Goal: Task Accomplishment & Management: Use online tool/utility

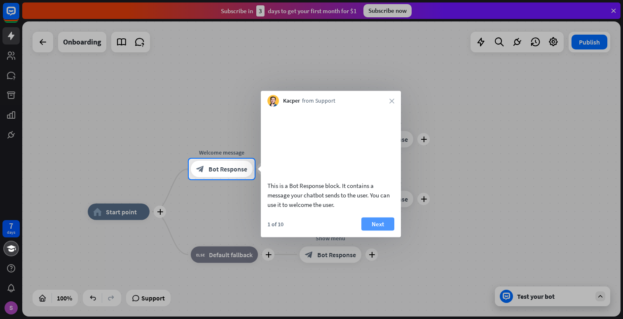
click at [386, 230] on button "Next" at bounding box center [377, 223] width 33 height 13
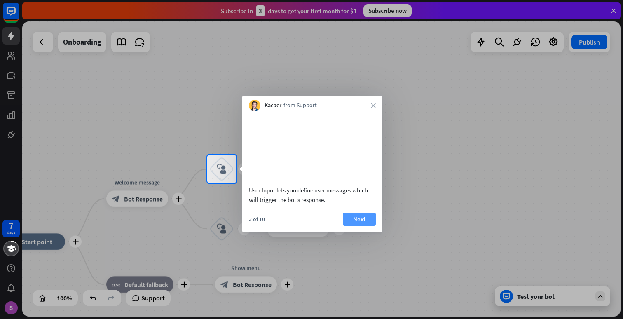
click at [373, 226] on button "Next" at bounding box center [359, 218] width 33 height 13
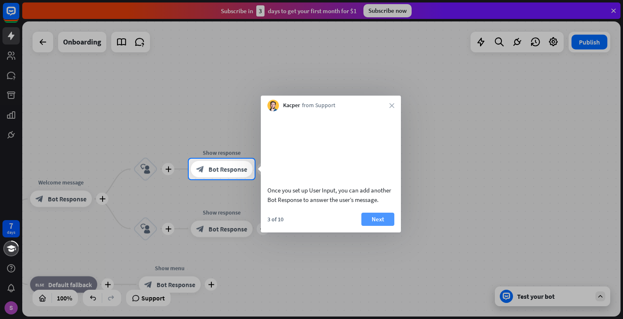
click at [375, 226] on button "Next" at bounding box center [377, 218] width 33 height 13
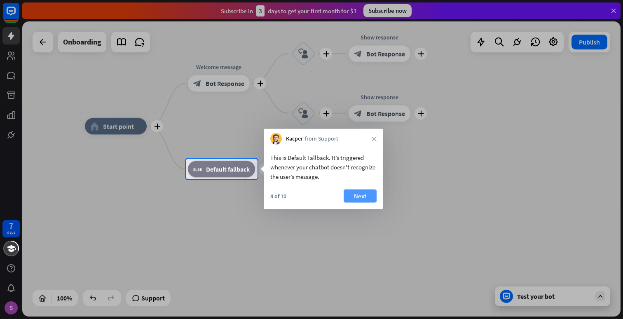
click at [350, 200] on button "Next" at bounding box center [359, 195] width 33 height 13
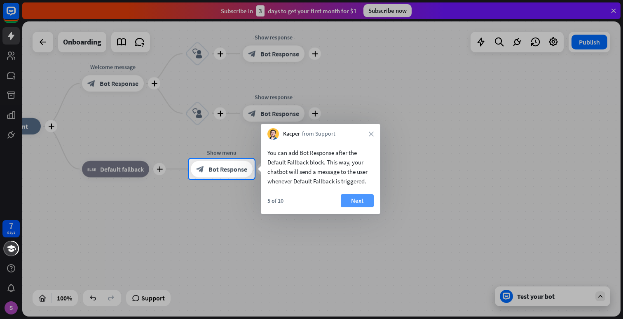
click at [362, 199] on button "Next" at bounding box center [357, 200] width 33 height 13
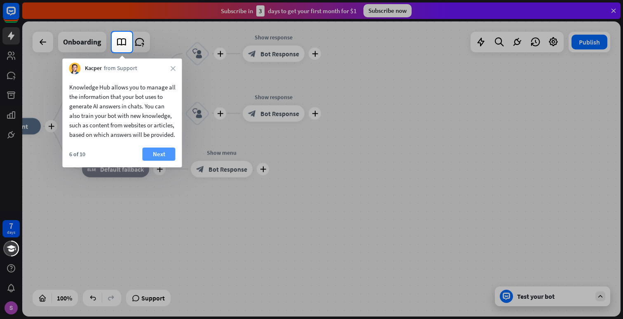
click at [161, 161] on button "Next" at bounding box center [158, 153] width 33 height 13
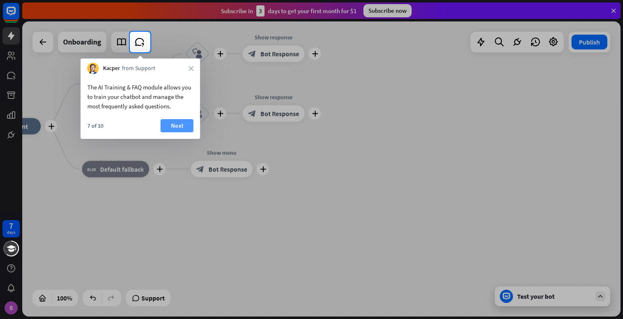
click at [182, 131] on button "Next" at bounding box center [177, 125] width 33 height 13
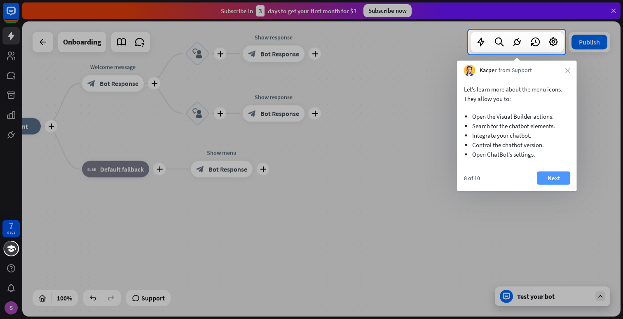
click at [559, 177] on button "Next" at bounding box center [553, 177] width 33 height 13
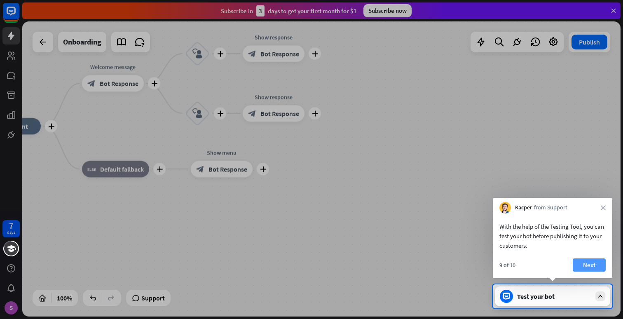
click at [595, 266] on button "Next" at bounding box center [588, 264] width 33 height 13
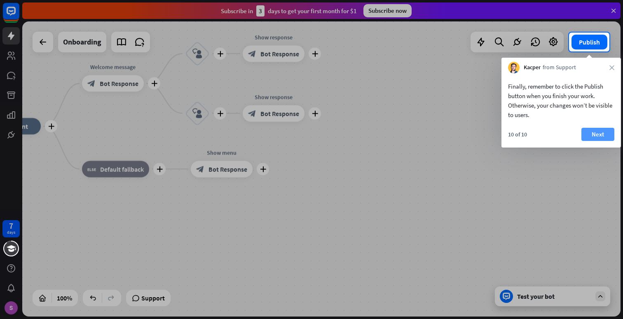
click at [604, 136] on button "Next" at bounding box center [597, 134] width 33 height 13
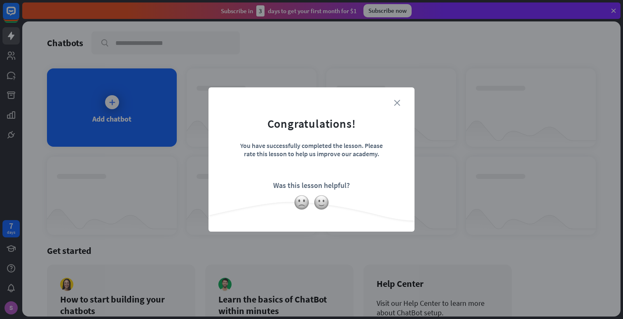
click at [397, 103] on icon "close" at bounding box center [397, 103] width 6 height 6
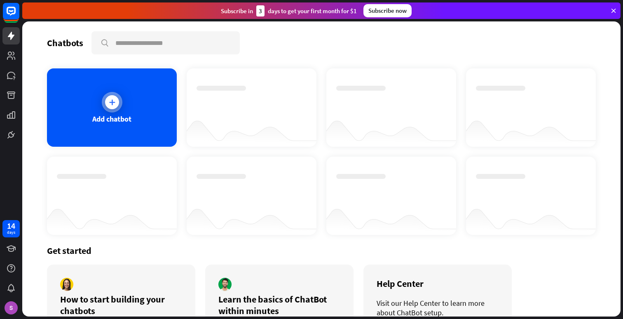
click at [112, 104] on icon at bounding box center [112, 102] width 8 height 8
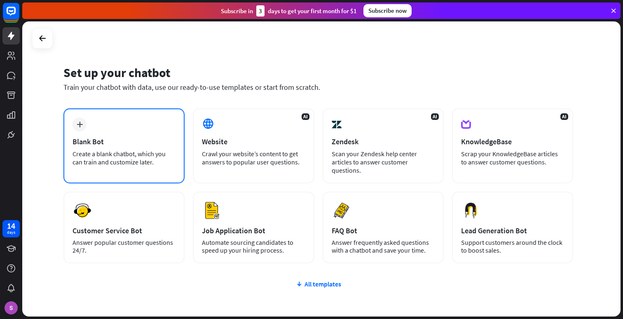
click at [145, 145] on div "Blank Bot" at bounding box center [123, 141] width 103 height 9
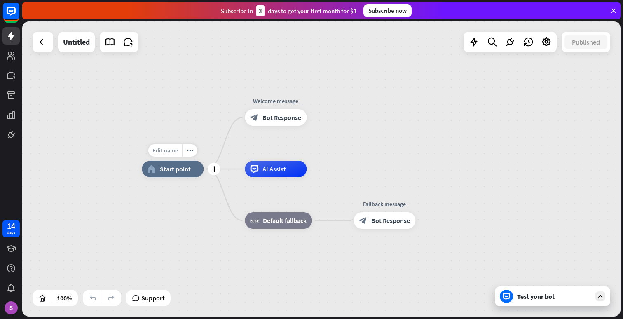
click at [169, 149] on span "Edit name" at bounding box center [165, 150] width 26 height 7
type input "*****"
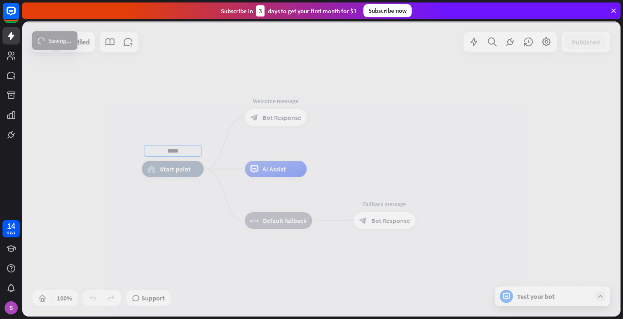
click at [189, 113] on div "***** home_2 Start point Welcome message block_bot_response Bot Response AI Ass…" at bounding box center [321, 168] width 598 height 295
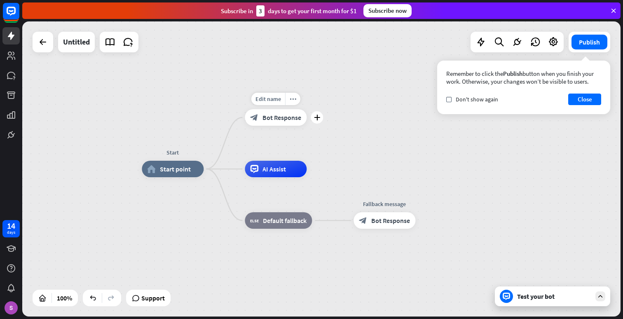
click at [277, 120] on span "Bot Response" at bounding box center [281, 117] width 39 height 8
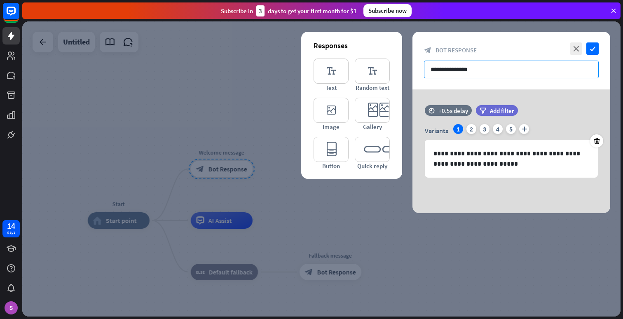
click at [498, 71] on input "**********" at bounding box center [511, 70] width 175 height 18
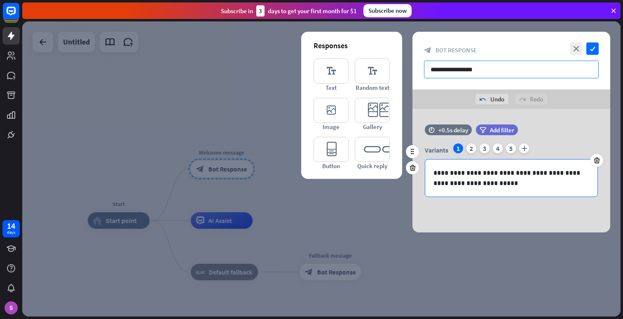
type input "**********"
click at [504, 185] on p "**********" at bounding box center [511, 178] width 156 height 21
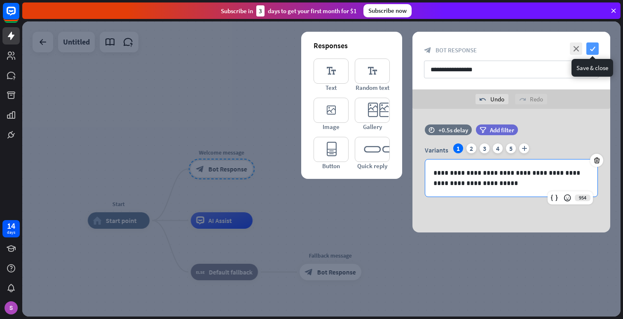
click at [594, 47] on icon "check" at bounding box center [592, 48] width 12 height 12
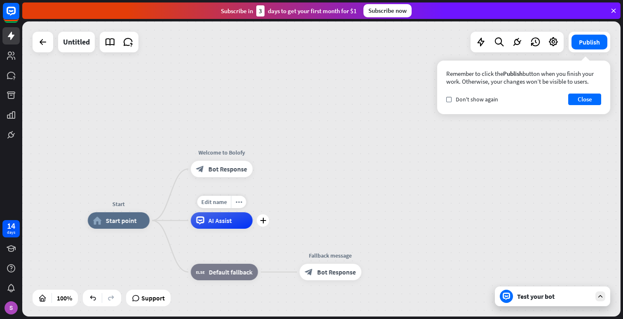
click at [215, 220] on span "AI Assist" at bounding box center [219, 220] width 23 height 8
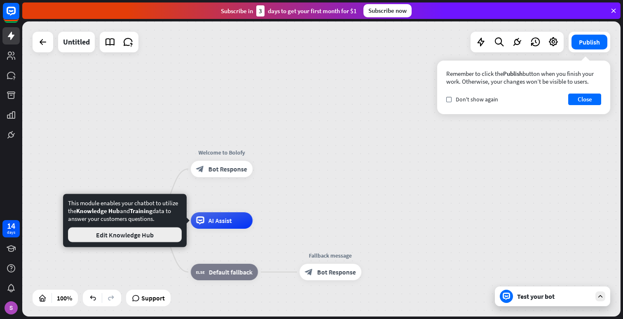
click at [126, 241] on button "Edit Knowledge Hub" at bounding box center [125, 234] width 114 height 15
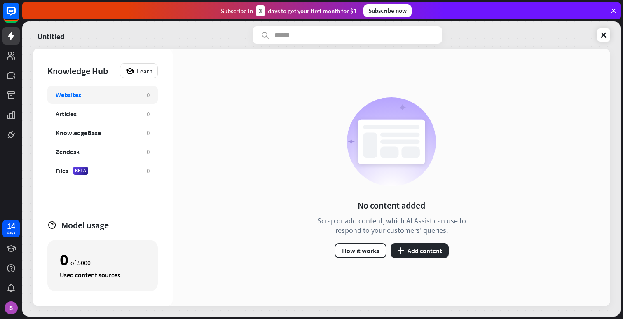
click at [217, 198] on div "No content added Scrap or add content, which AI Assist can use to respond to yo…" at bounding box center [391, 177] width 437 height 257
click at [253, 140] on div "No content added Scrap or add content, which AI Assist can use to respond to yo…" at bounding box center [391, 177] width 437 height 257
click at [359, 253] on button "How it works" at bounding box center [360, 250] width 52 height 15
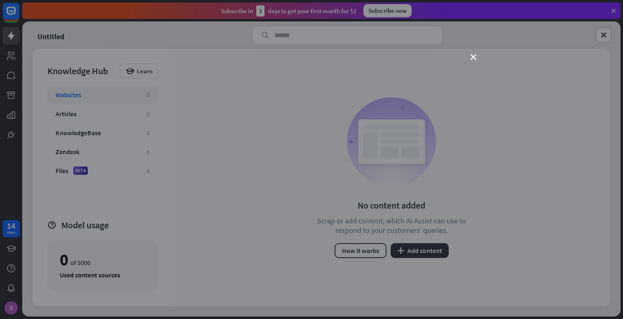
click at [477, 57] on div "close" at bounding box center [311, 159] width 623 height 319
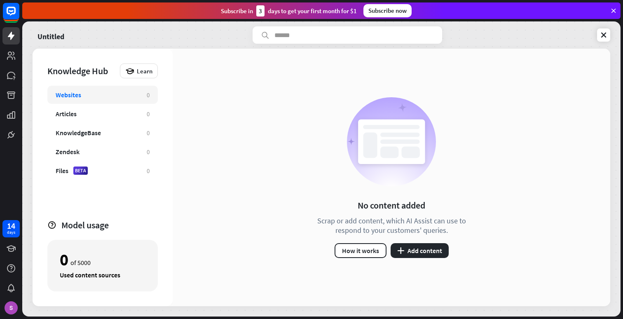
drag, startPoint x: 358, startPoint y: 11, endPoint x: 210, endPoint y: 15, distance: 148.7
click at [210, 15] on div "Subscribe [DATE] to get your first month for $1 Subscribe now" at bounding box center [321, 10] width 598 height 16
click at [249, 124] on div "No content added Scrap or add content, which AI Assist can use to respond to yo…" at bounding box center [391, 177] width 437 height 257
drag, startPoint x: 358, startPoint y: 12, endPoint x: 161, endPoint y: 1, distance: 197.5
click at [161, 1] on div "Subscribe [DATE] to get your first month for $1 Subscribe now" at bounding box center [322, 10] width 600 height 21
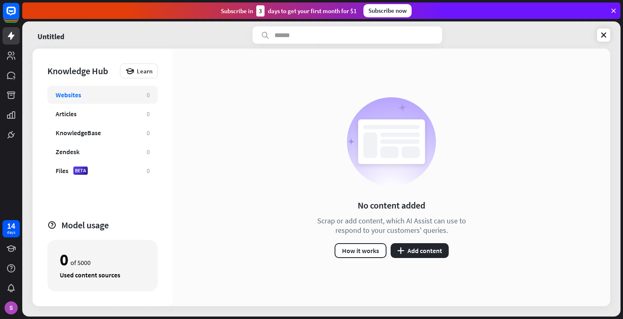
click at [260, 79] on div "No content added Scrap or add content, which AI Assist can use to respond to yo…" at bounding box center [391, 177] width 437 height 257
click at [281, 89] on div "No content added Scrap or add content, which AI Assist can use to respond to yo…" at bounding box center [391, 177] width 437 height 257
click at [226, 101] on div "No content added Scrap or add content, which AI Assist can use to respond to yo…" at bounding box center [391, 177] width 437 height 257
click at [265, 74] on div "No content added Scrap or add content, which AI Assist can use to respond to yo…" at bounding box center [391, 177] width 437 height 257
click at [504, 209] on div "No content added Scrap or add content, which AI Assist can use to respond to yo…" at bounding box center [391, 177] width 437 height 257
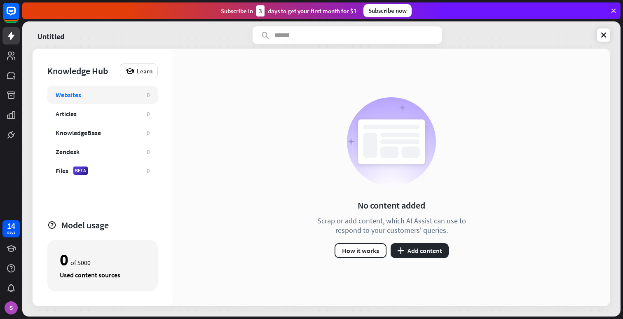
click at [258, 155] on div "No content added Scrap or add content, which AI Assist can use to respond to yo…" at bounding box center [391, 177] width 437 height 257
click at [90, 118] on div "Articles 0" at bounding box center [102, 114] width 110 height 18
click at [605, 35] on icon at bounding box center [603, 35] width 8 height 8
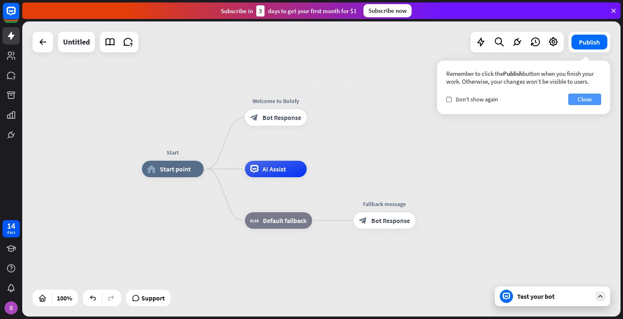
click at [582, 100] on button "Close" at bounding box center [584, 99] width 33 height 12
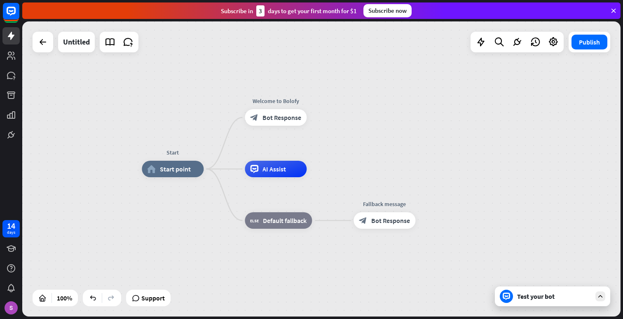
drag, startPoint x: 288, startPoint y: 119, endPoint x: 466, endPoint y: 168, distance: 184.5
click at [466, 168] on div "Start home_2 Start point Welcome to Bolofy block_bot_response Bot Response AI A…" at bounding box center [321, 168] width 598 height 295
click at [317, 119] on icon "plus" at bounding box center [317, 117] width 6 height 6
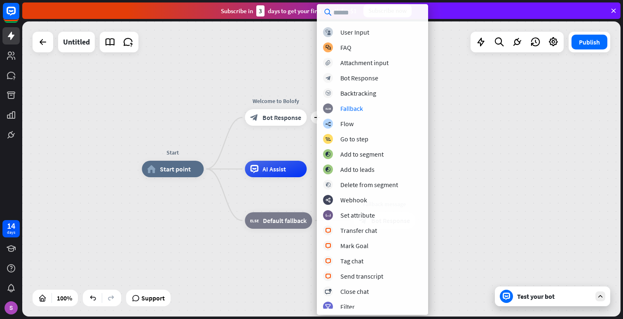
click at [495, 126] on div "Start home_2 Start point plus Welcome to Bolofy block_bot_response Bot Response…" at bounding box center [321, 168] width 598 height 295
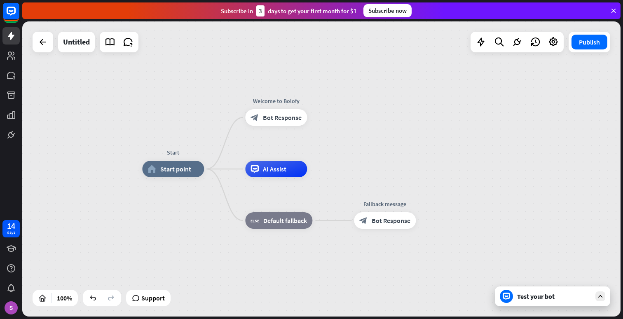
drag, startPoint x: 252, startPoint y: 120, endPoint x: 249, endPoint y: 79, distance: 40.5
click at [249, 79] on div "Start home_2 Start point Edit name more_horiz Welcome to Bolofy block_bot_respo…" at bounding box center [321, 168] width 598 height 295
click at [317, 119] on icon "plus" at bounding box center [317, 117] width 6 height 6
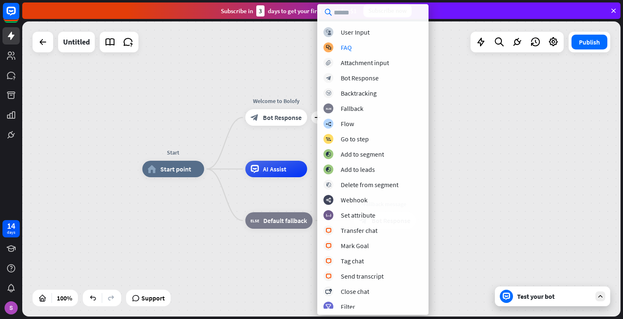
click at [221, 81] on div "Start home_2 Start point plus Welcome to Bolofy block_bot_response Bot Response…" at bounding box center [321, 168] width 598 height 295
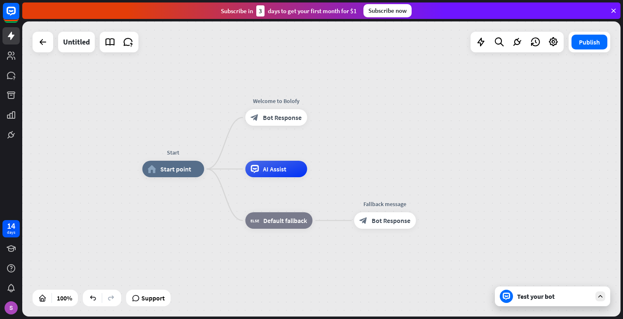
click at [559, 296] on div "Test your bot" at bounding box center [554, 296] width 74 height 8
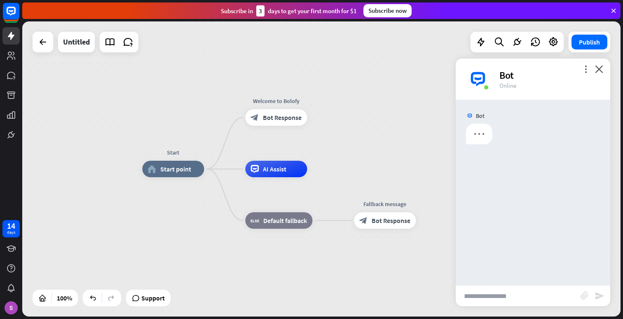
click at [539, 187] on div "Bot" at bounding box center [532, 192] width 154 height 185
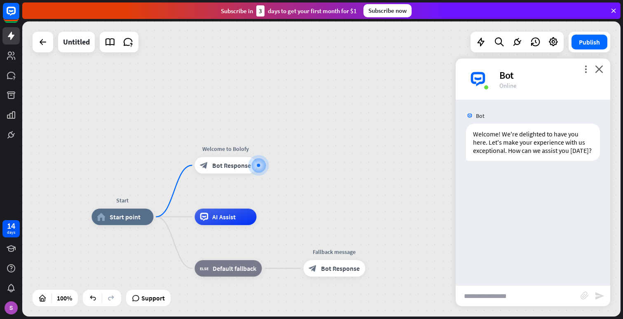
click at [515, 296] on input "text" at bounding box center [517, 295] width 125 height 21
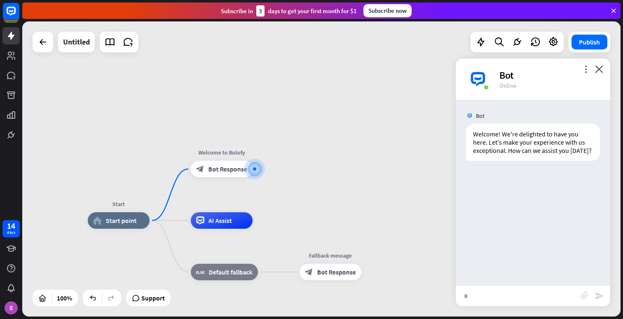
type input "**"
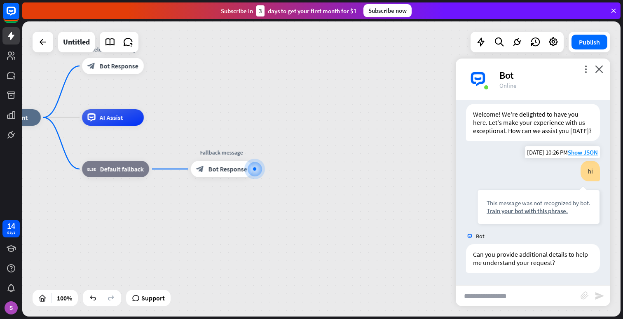
scroll to position [28, 0]
click at [604, 67] on div "more_vert close Bot Online" at bounding box center [532, 78] width 154 height 41
click at [602, 68] on icon "close" at bounding box center [599, 69] width 8 height 8
